Goal: Transaction & Acquisition: Purchase product/service

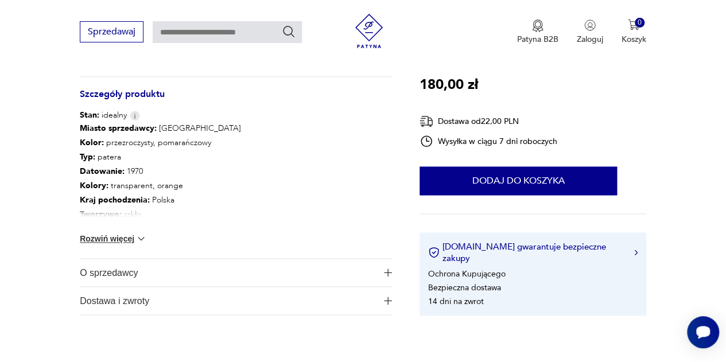
scroll to position [459, 0]
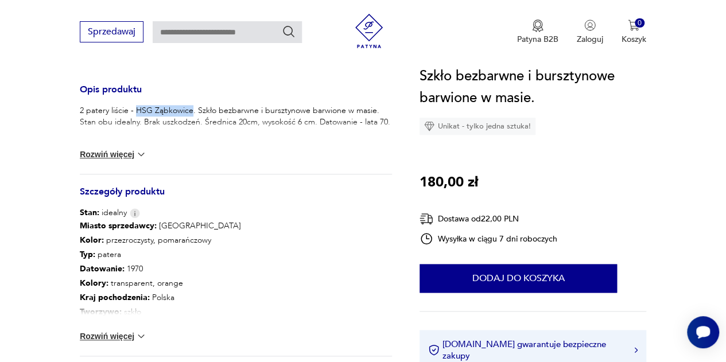
drag, startPoint x: 134, startPoint y: 109, endPoint x: 191, endPoint y: 112, distance: 56.3
click at [191, 112] on p "2 patery liście - HSG Ząbkowice. Szkło bezbarwne i bursztynowe barwione w masie…" at bounding box center [236, 116] width 312 height 23
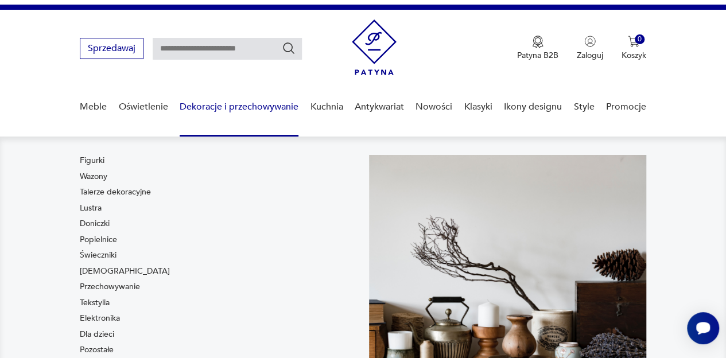
scroll to position [230, 0]
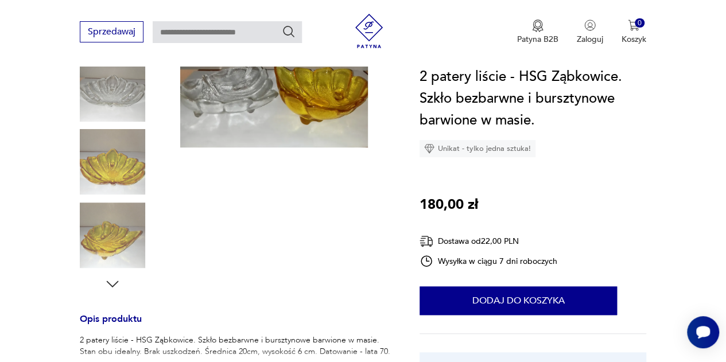
click at [113, 284] on icon "button" at bounding box center [112, 284] width 17 height 17
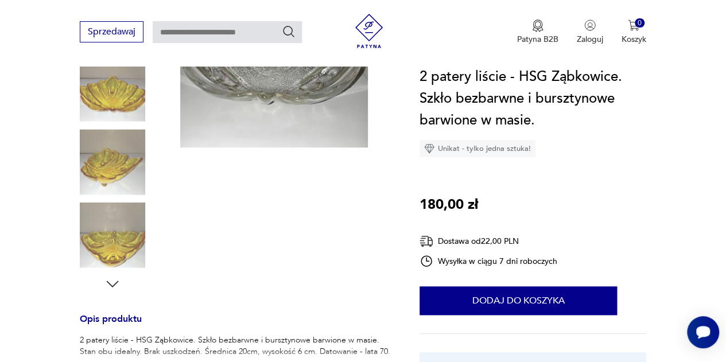
click at [113, 284] on icon "button" at bounding box center [112, 284] width 17 height 17
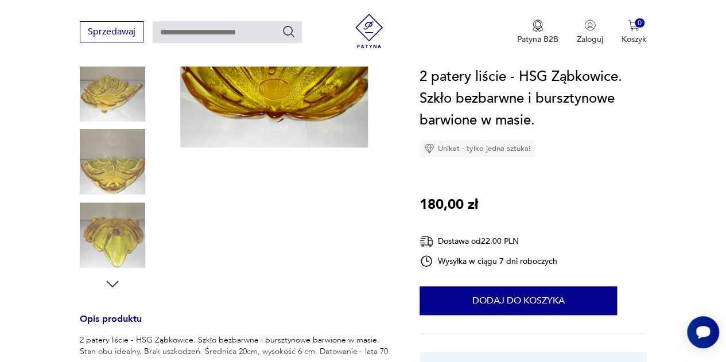
click at [115, 231] on img at bounding box center [112, 235] width 65 height 65
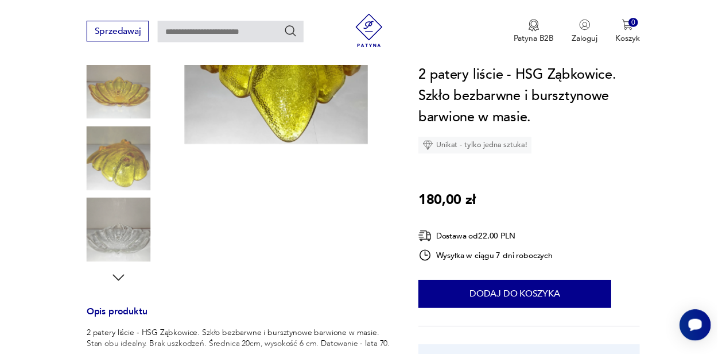
scroll to position [57, 0]
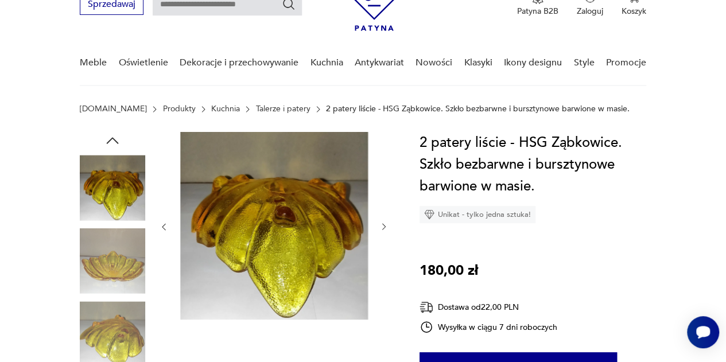
click at [386, 224] on icon "button" at bounding box center [384, 226] width 9 height 9
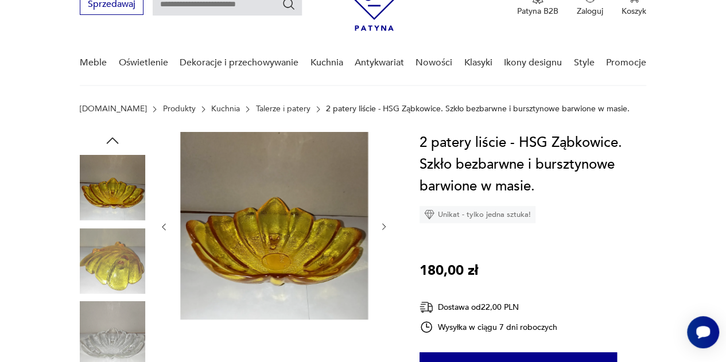
click at [386, 224] on icon "button" at bounding box center [384, 226] width 9 height 9
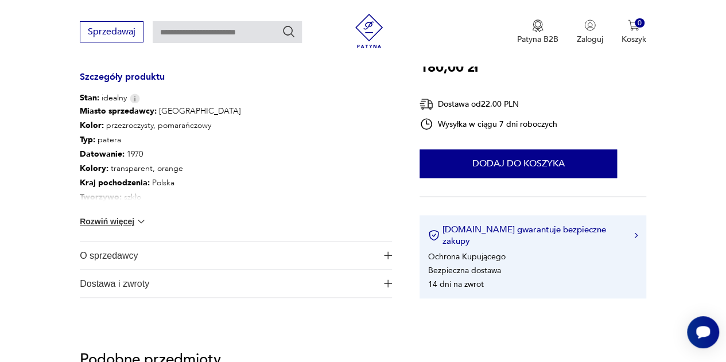
scroll to position [230, 0]
